Goal: Check status: Check status

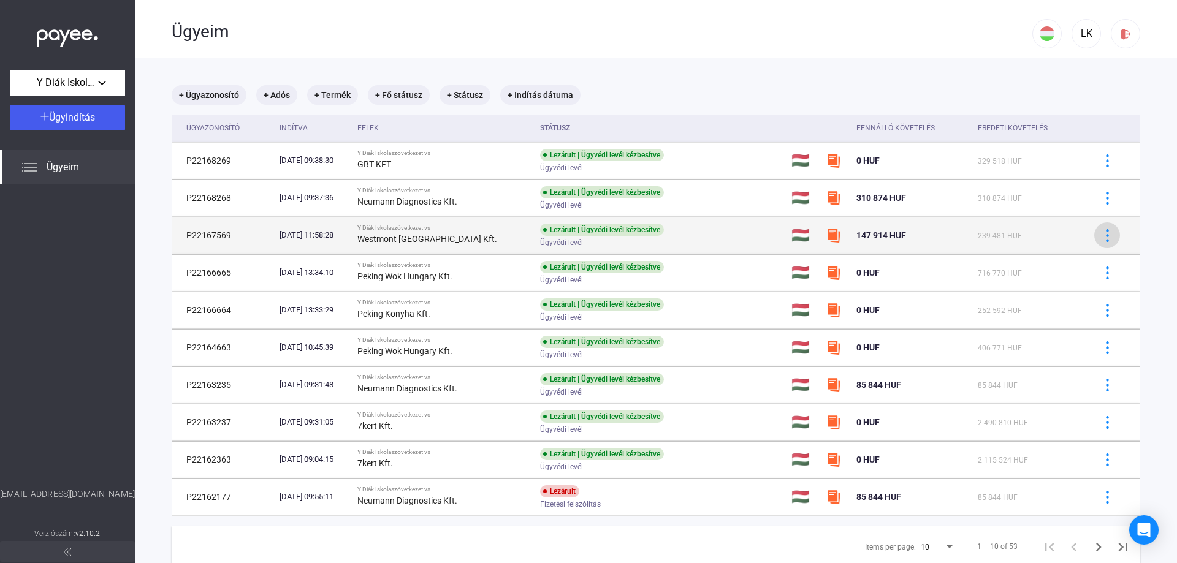
click at [1101, 236] on img at bounding box center [1107, 235] width 13 height 13
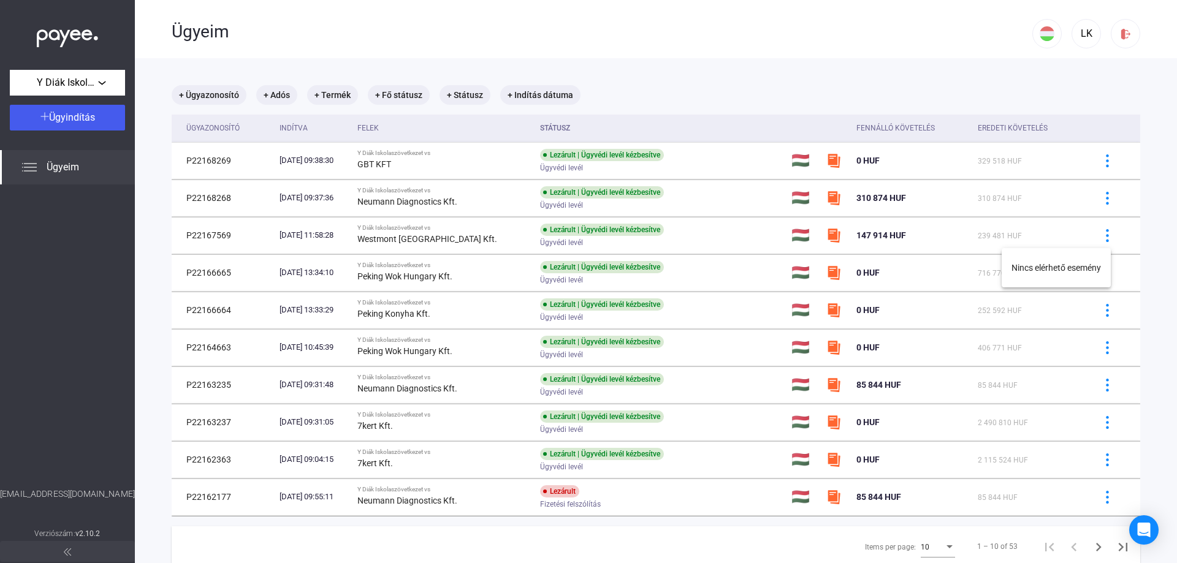
drag, startPoint x: 1061, startPoint y: 236, endPoint x: 988, endPoint y: 238, distance: 73.6
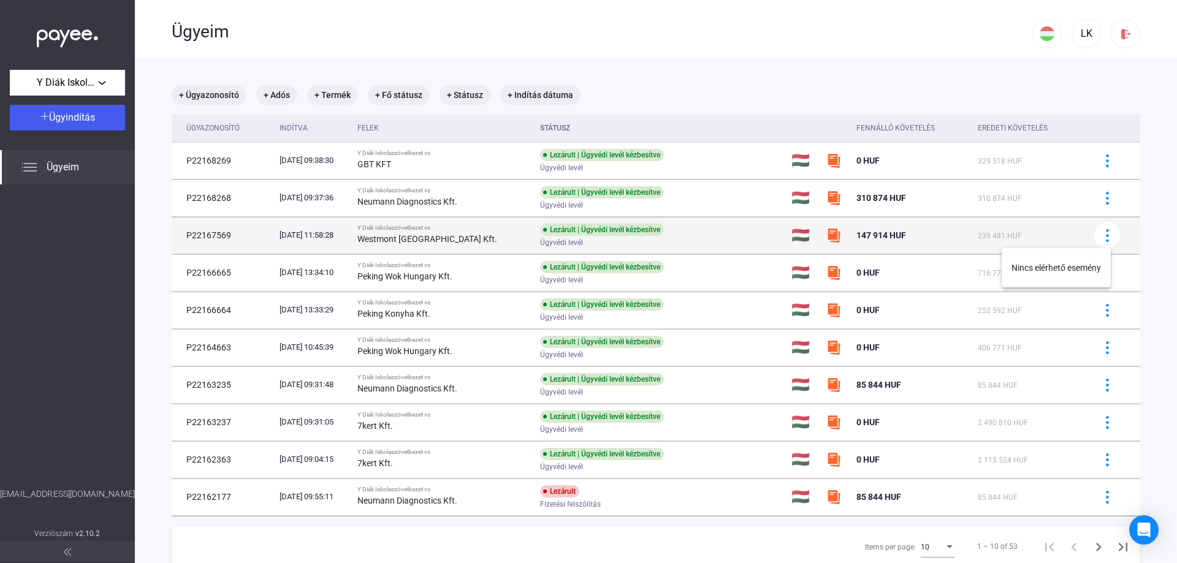
click at [1061, 236] on div at bounding box center [588, 281] width 1177 height 563
click at [476, 241] on strong "Westmont [GEOGRAPHIC_DATA] Kft." at bounding box center [427, 239] width 140 height 10
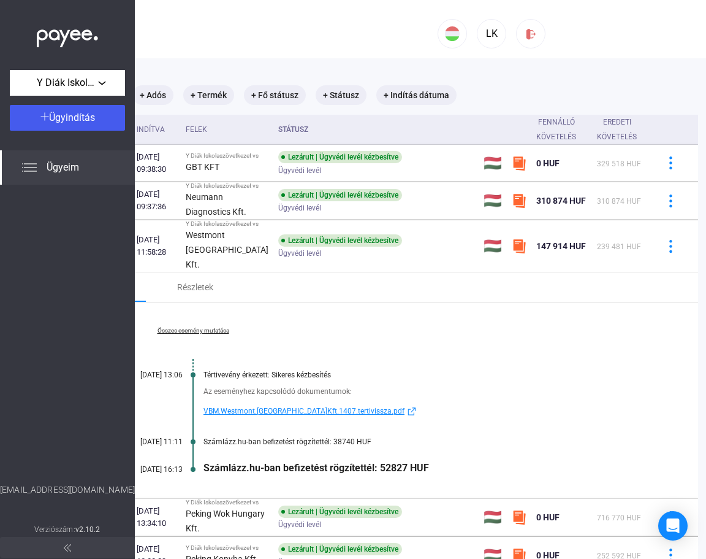
scroll to position [0, 129]
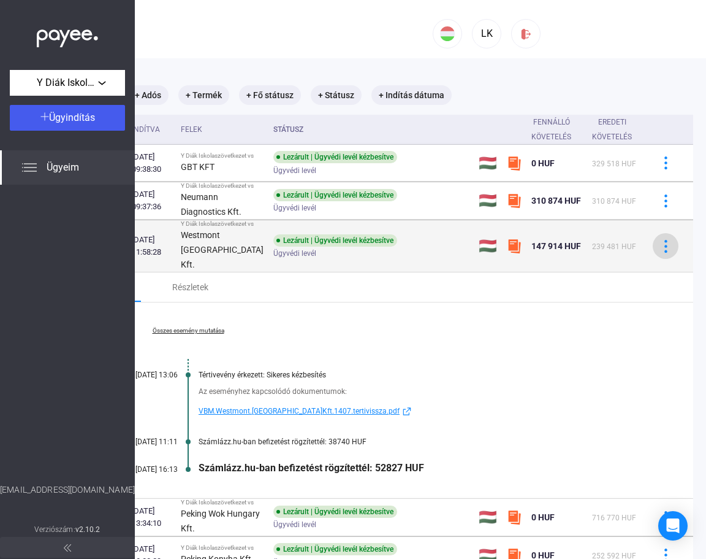
click at [660, 253] on img at bounding box center [666, 246] width 13 height 13
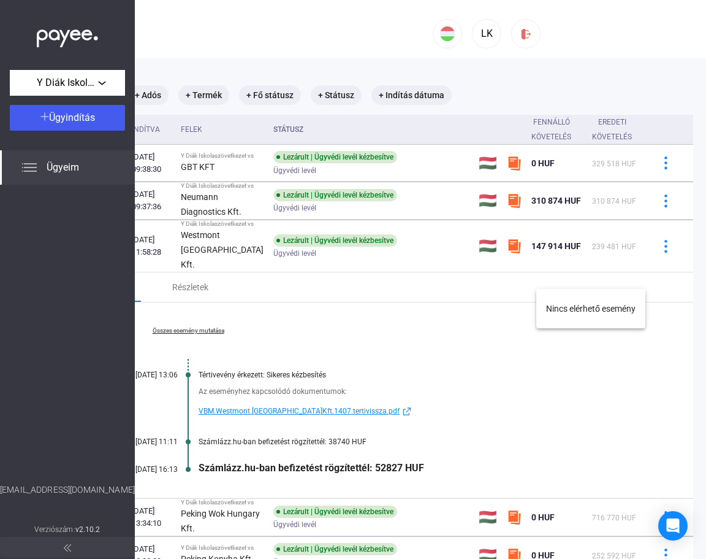
click at [642, 216] on div at bounding box center [353, 279] width 706 height 559
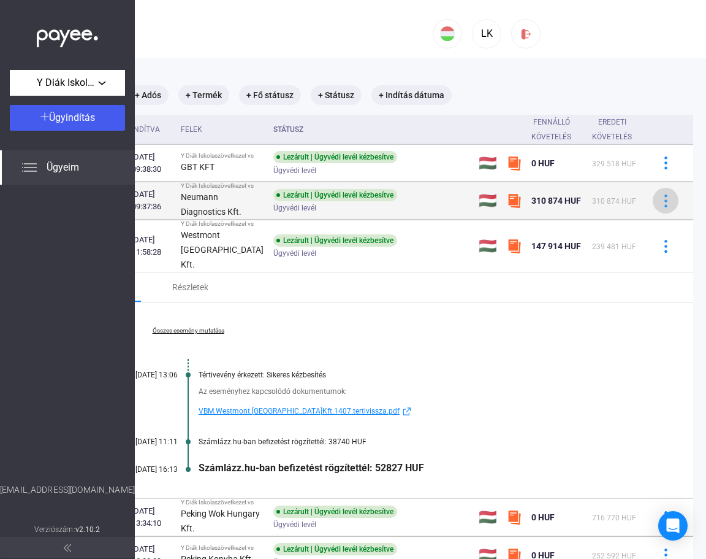
click at [660, 207] on img at bounding box center [666, 200] width 13 height 13
click at [628, 220] on div at bounding box center [353, 279] width 706 height 559
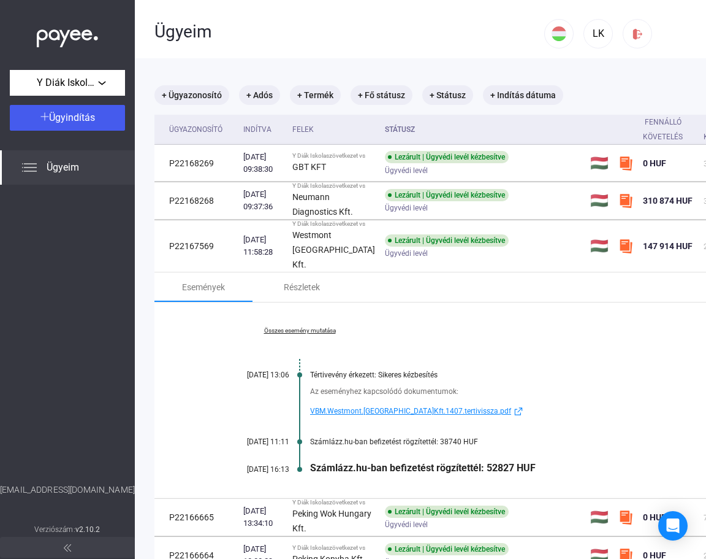
scroll to position [0, 0]
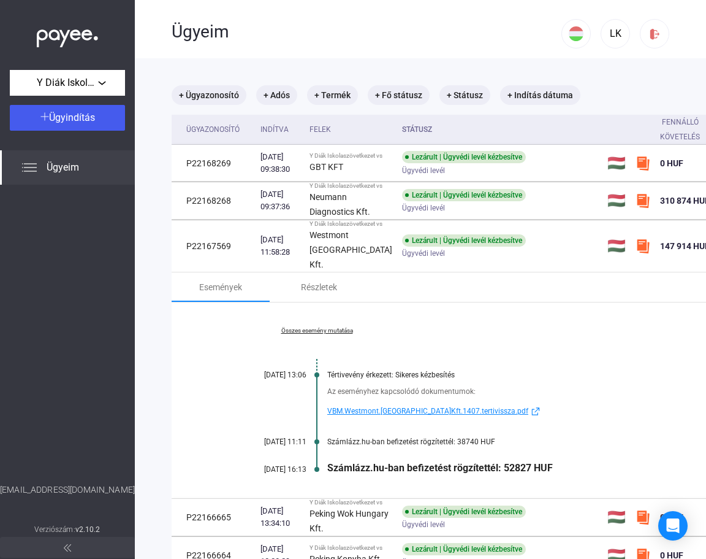
click at [57, 173] on span "Ügyeim" at bounding box center [63, 167] width 32 height 15
click at [32, 167] on img at bounding box center [29, 167] width 15 height 15
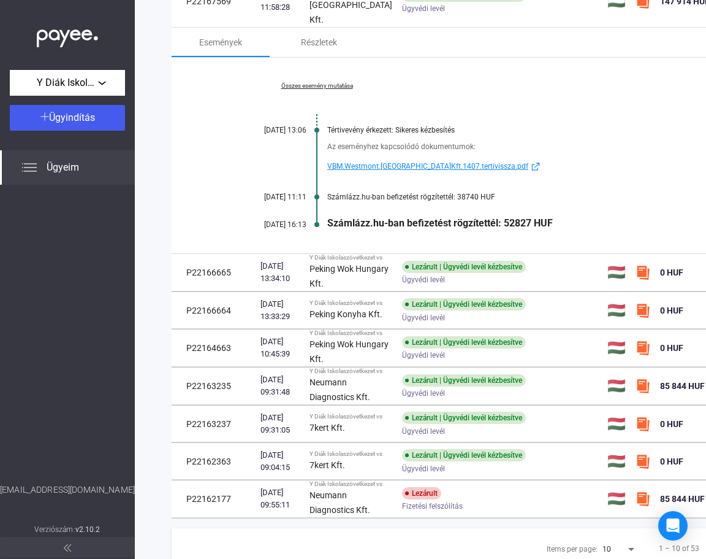
scroll to position [245, 0]
click at [321, 89] on link "Összes esemény mutatása" at bounding box center [317, 85] width 168 height 7
